Goal: Task Accomplishment & Management: Use online tool/utility

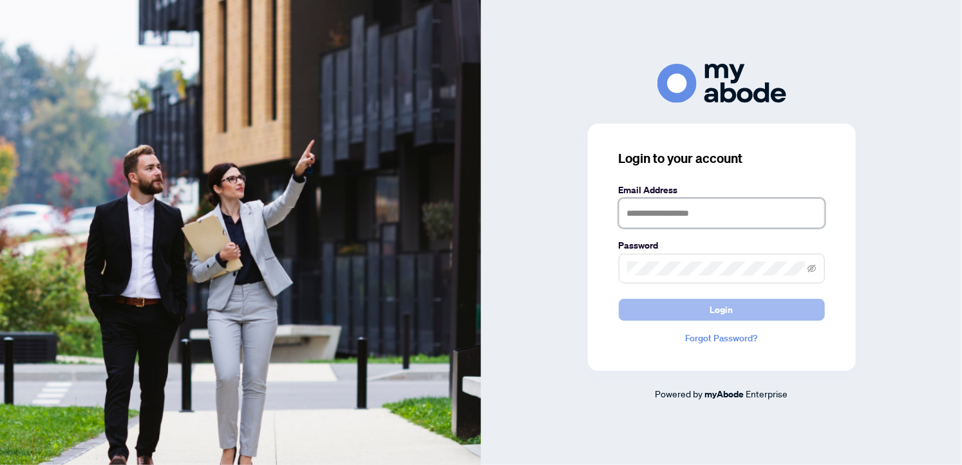
type input "**********"
click at [723, 312] on span "Login" at bounding box center [721, 309] width 23 height 21
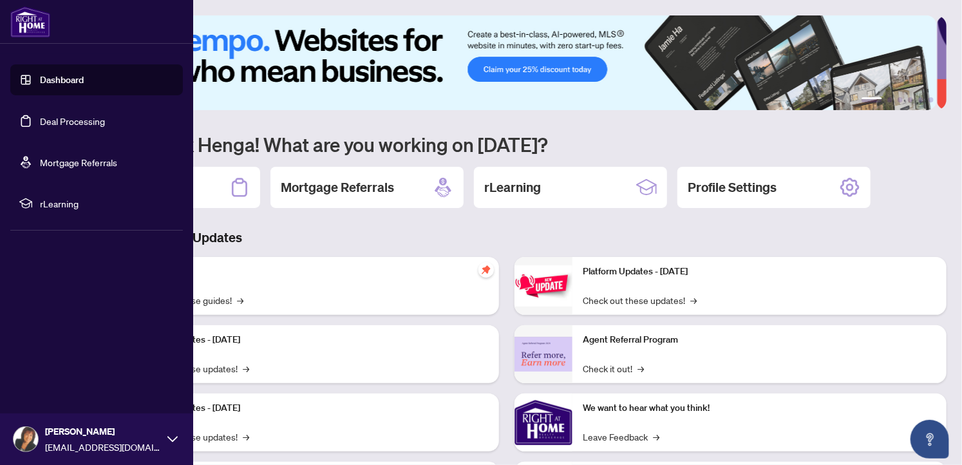
click at [59, 121] on link "Deal Processing" at bounding box center [72, 121] width 65 height 12
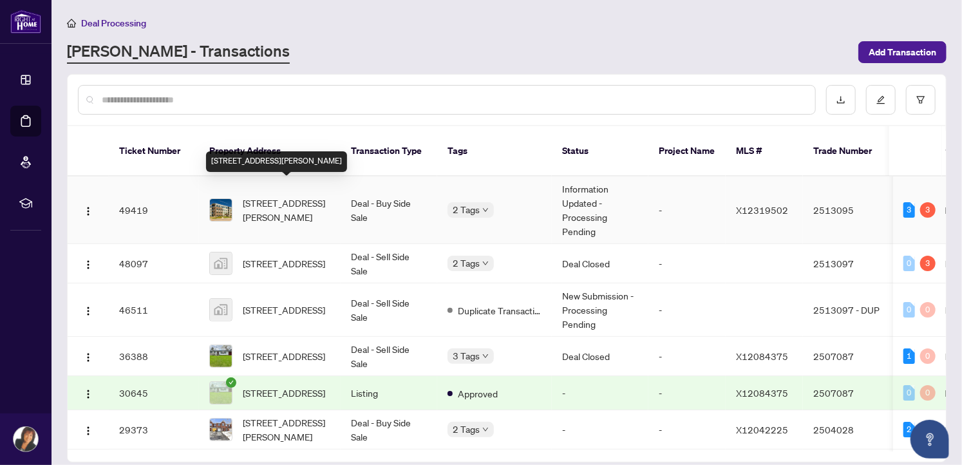
click at [279, 196] on span "[STREET_ADDRESS][PERSON_NAME]" at bounding box center [287, 210] width 88 height 28
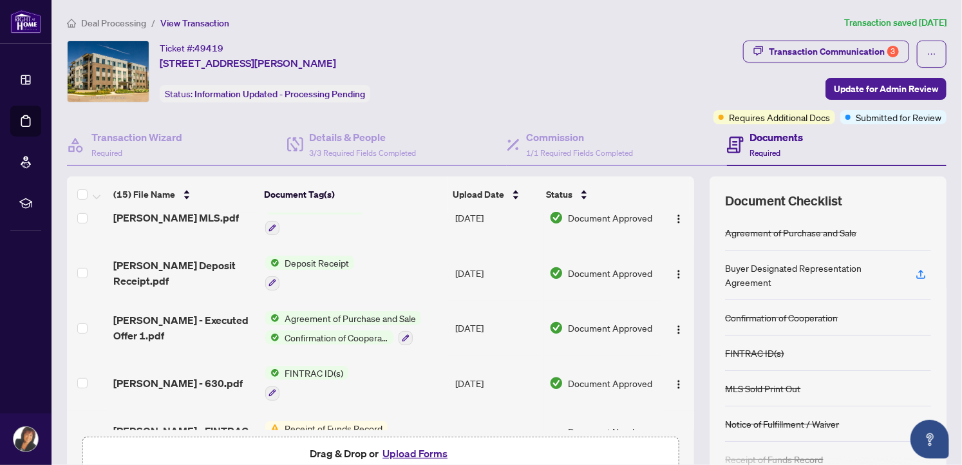
scroll to position [327, 0]
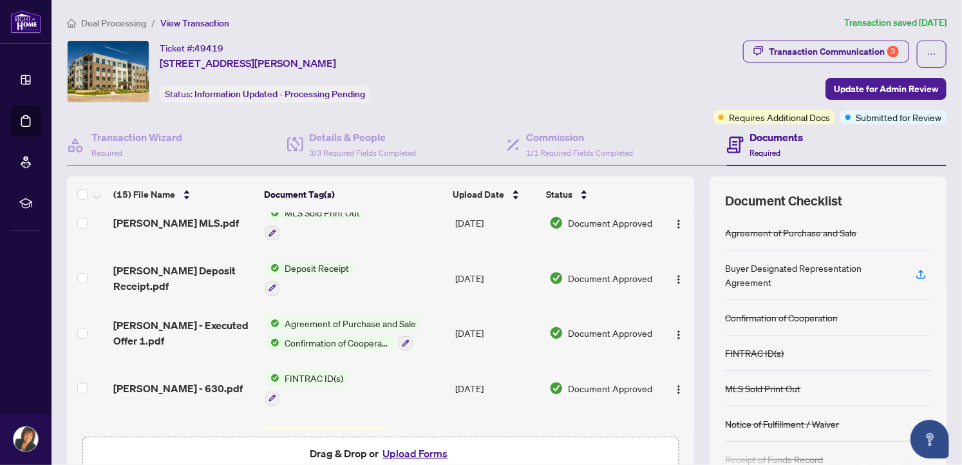
click at [750, 116] on span "Requires Additional Docs" at bounding box center [779, 117] width 101 height 14
click at [716, 118] on div "Requires Additional Docs" at bounding box center [774, 117] width 122 height 14
click at [805, 121] on span "Requires Additional Docs" at bounding box center [779, 117] width 101 height 14
click at [757, 92] on div "Requires Additional Docs" at bounding box center [764, 90] width 97 height 21
click at [742, 92] on div "Requires Additional Docs" at bounding box center [764, 90] width 97 height 21
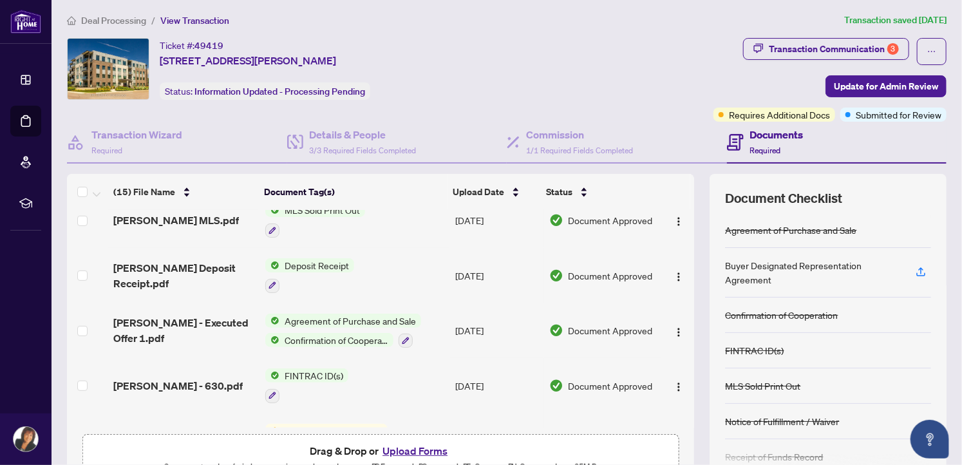
scroll to position [0, 0]
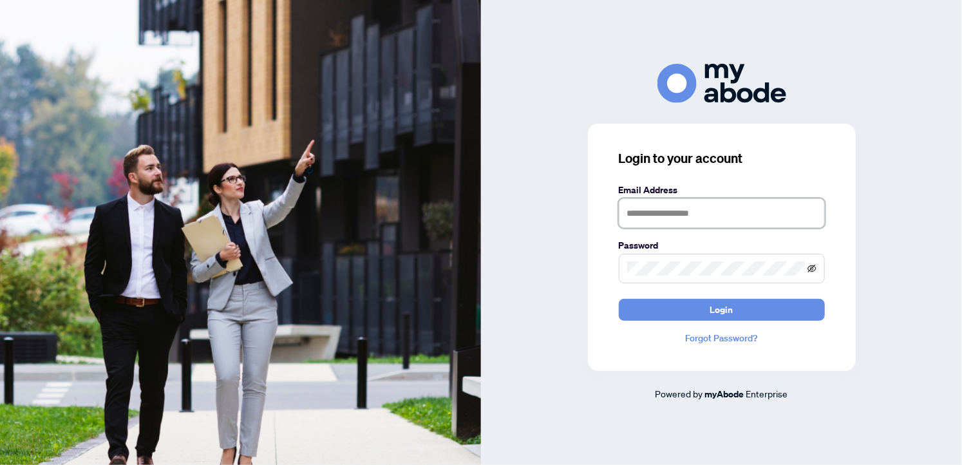
type input "**********"
click at [810, 268] on icon "eye-invisible" at bounding box center [811, 269] width 9 height 8
click at [623, 267] on span at bounding box center [722, 269] width 206 height 30
